Goal: Use online tool/utility

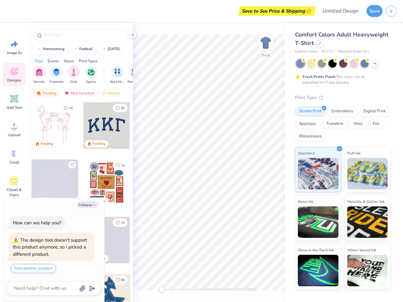
click at [374, 11] on button "Save" at bounding box center [374, 11] width 16 height 12
click at [391, 11] on line "button" at bounding box center [391, 11] width 3 height 0
click at [14, 47] on icon at bounding box center [13, 43] width 9 height 9
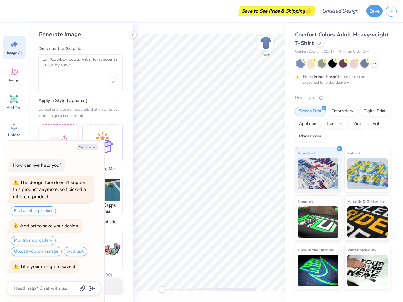
click at [14, 75] on icon at bounding box center [14, 71] width 7 height 7
click at [14, 102] on icon at bounding box center [14, 99] width 8 height 8
click at [14, 129] on circle at bounding box center [14, 129] width 4 height 4
type textarea "x"
